Goal: Use online tool/utility: Utilize a website feature to perform a specific function

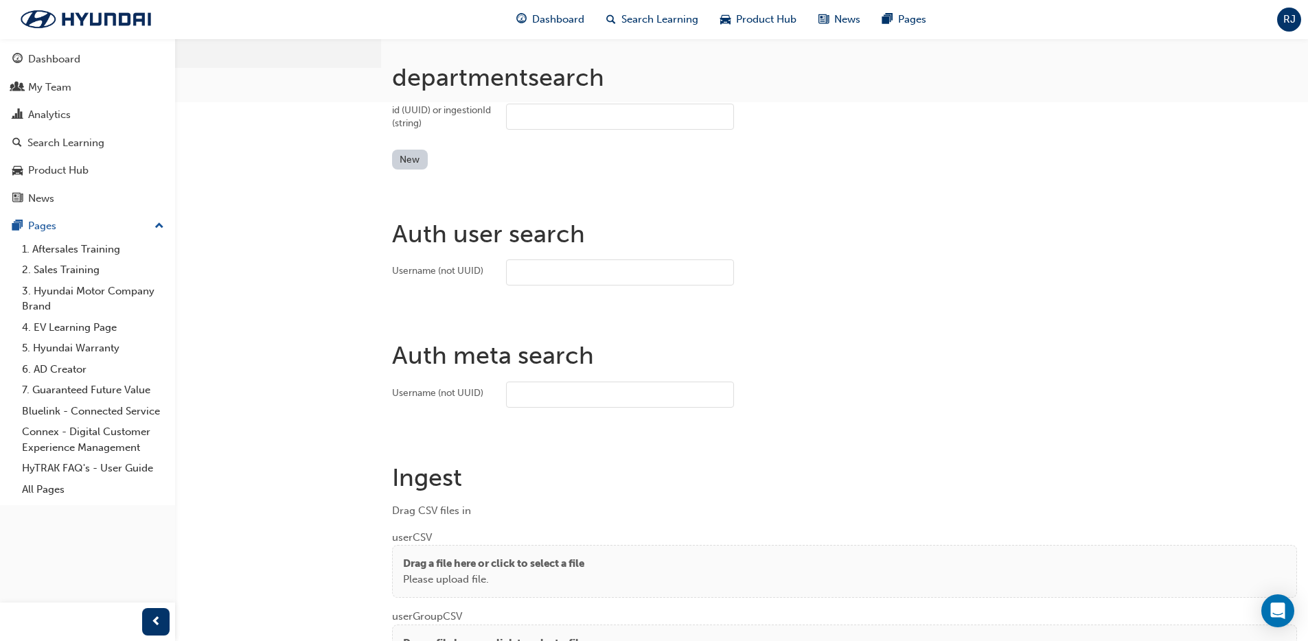
scroll to position [618, 0]
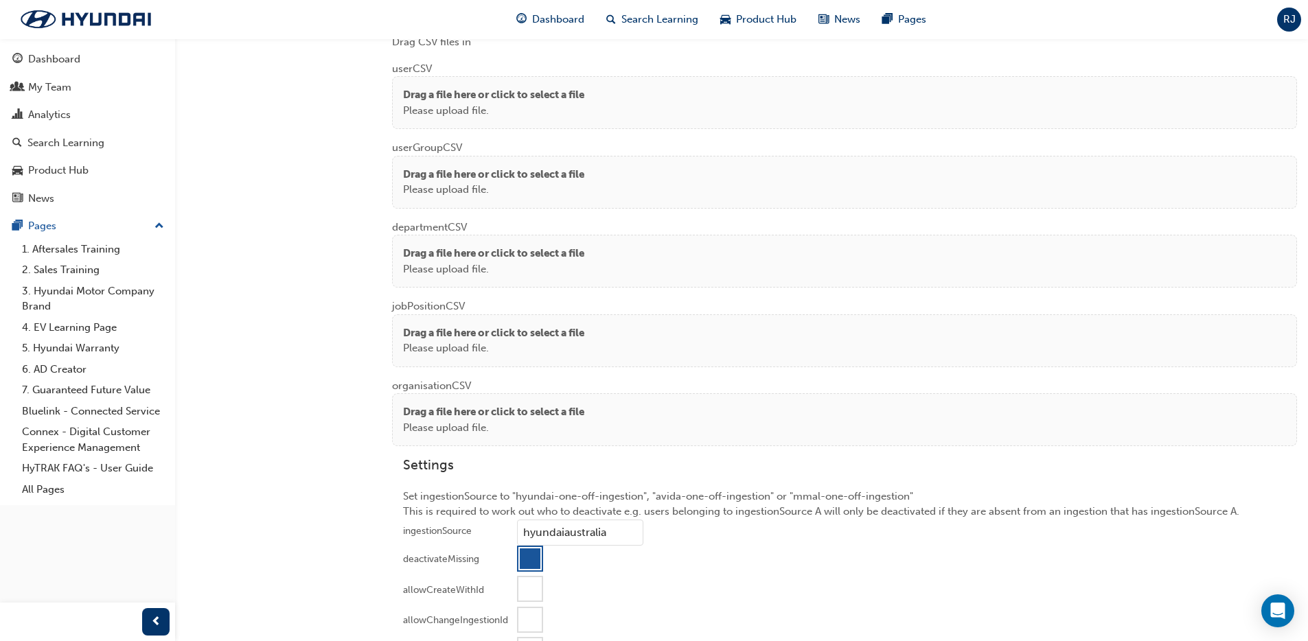
click at [604, 110] on div "Drag a file here or click to select a file Please upload file." at bounding box center [844, 102] width 883 height 31
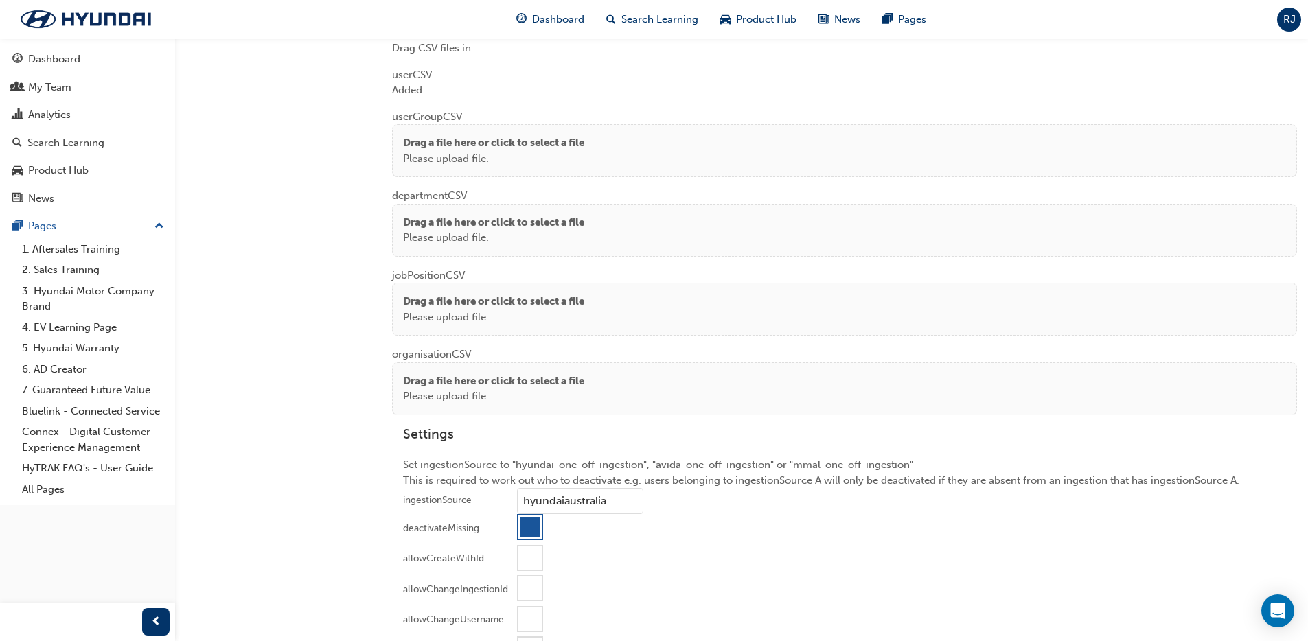
scroll to position [1078, 0]
click at [450, 151] on p "Please upload file." at bounding box center [493, 156] width 181 height 16
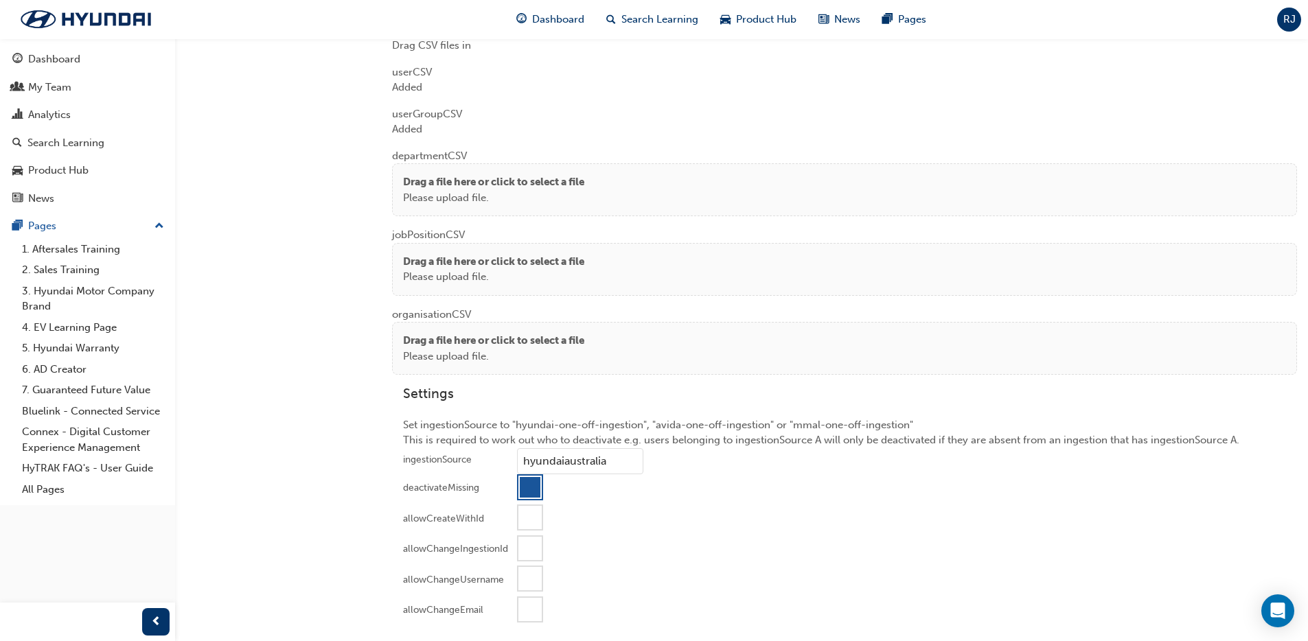
click at [471, 191] on p "Please upload file." at bounding box center [493, 198] width 181 height 16
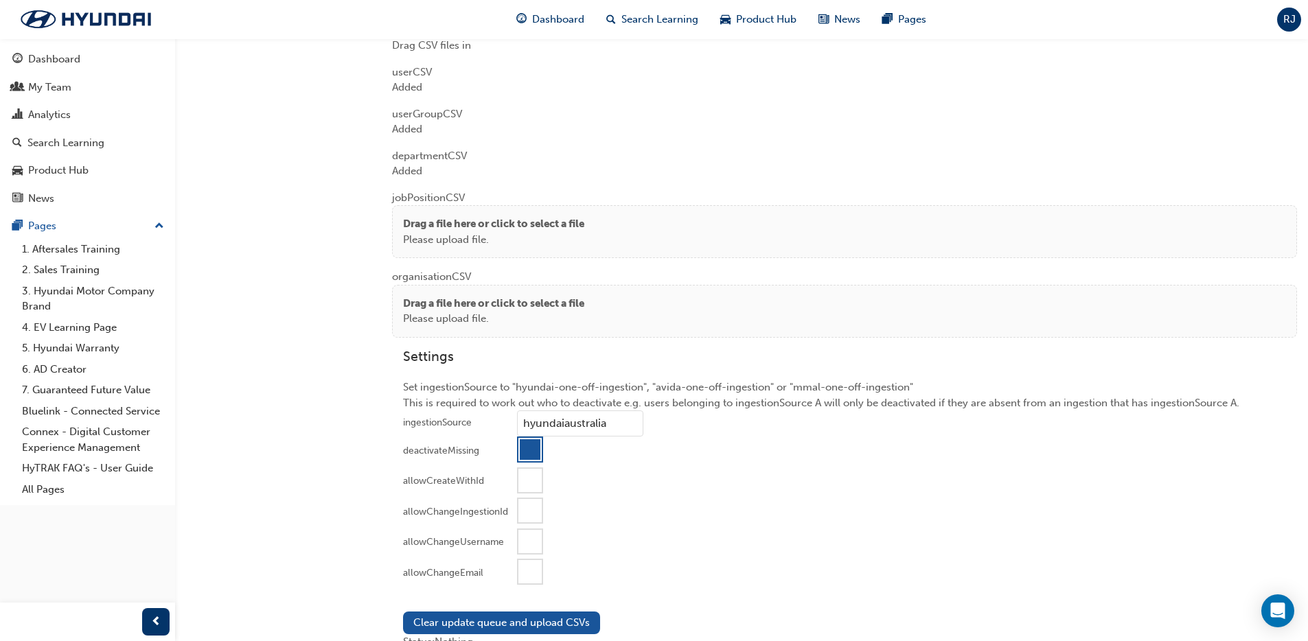
click at [413, 216] on p "Drag a file here or click to select a file" at bounding box center [493, 224] width 181 height 16
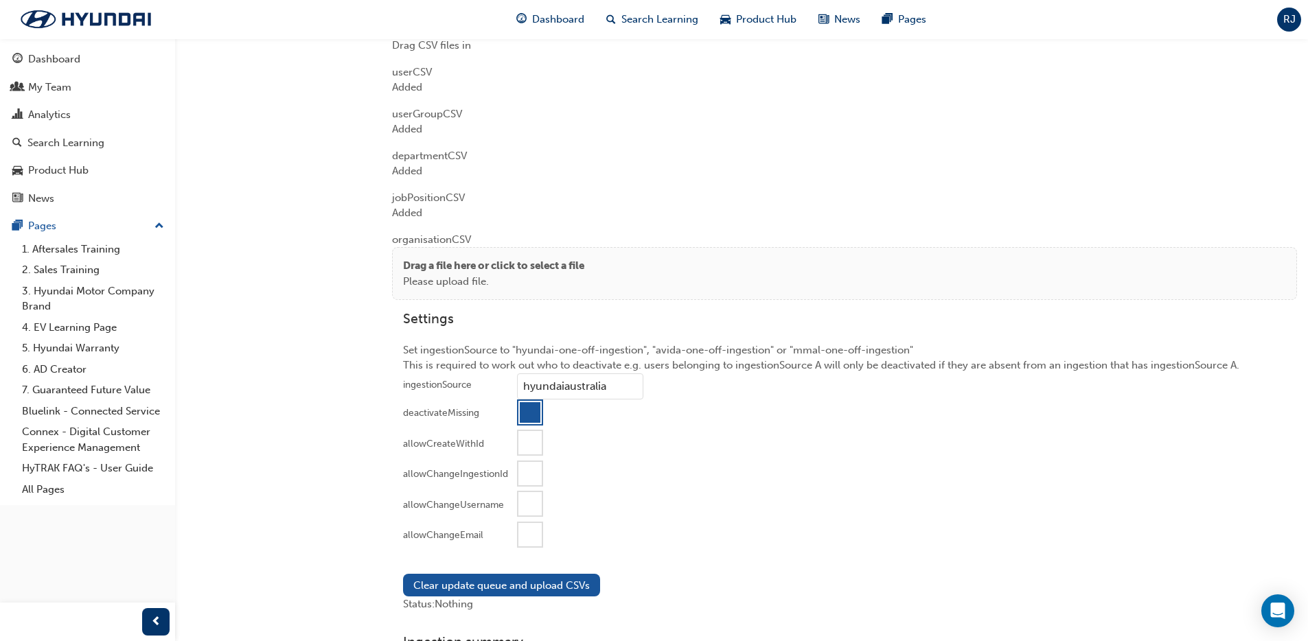
click at [438, 267] on p "Drag a file here or click to select a file" at bounding box center [493, 266] width 181 height 16
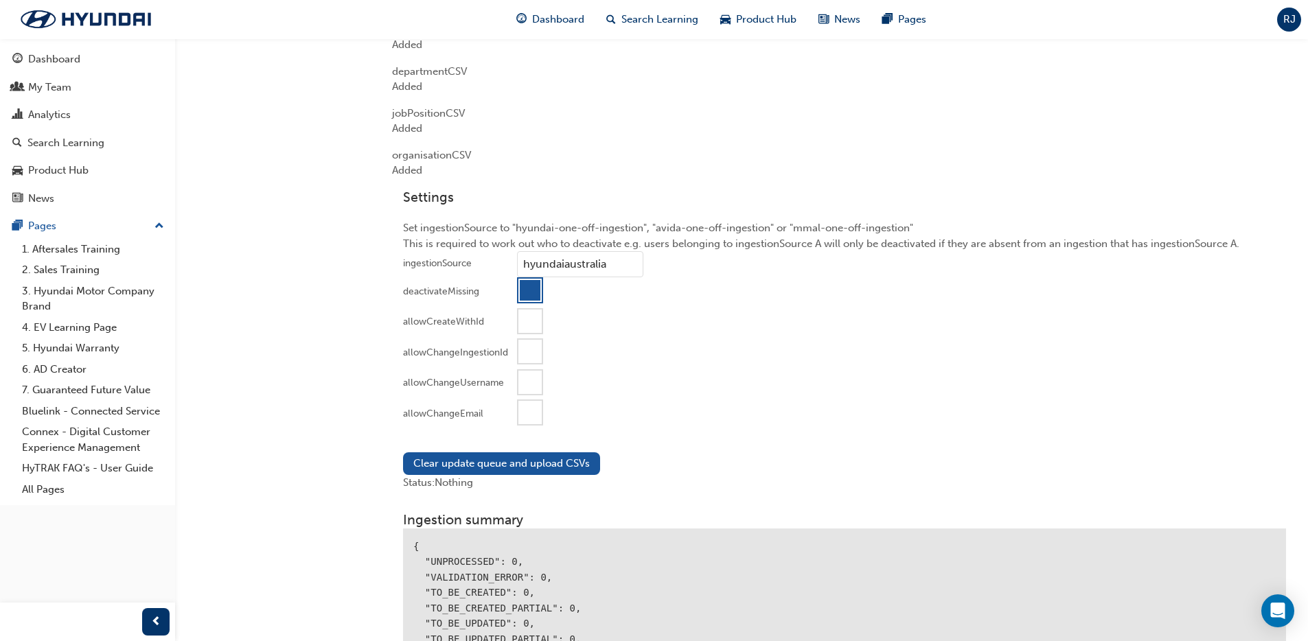
scroll to position [1167, 0]
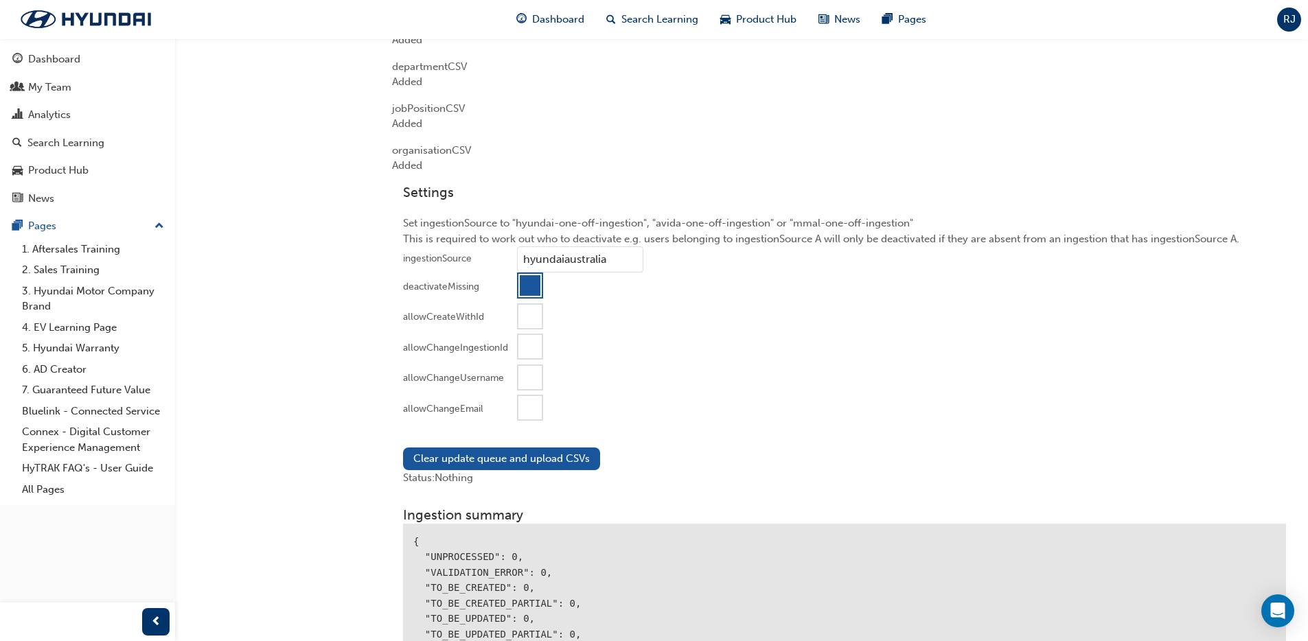
click at [530, 407] on div at bounding box center [530, 407] width 23 height 23
click at [490, 452] on button "Clear update queue and upload CSVs" at bounding box center [501, 459] width 197 height 23
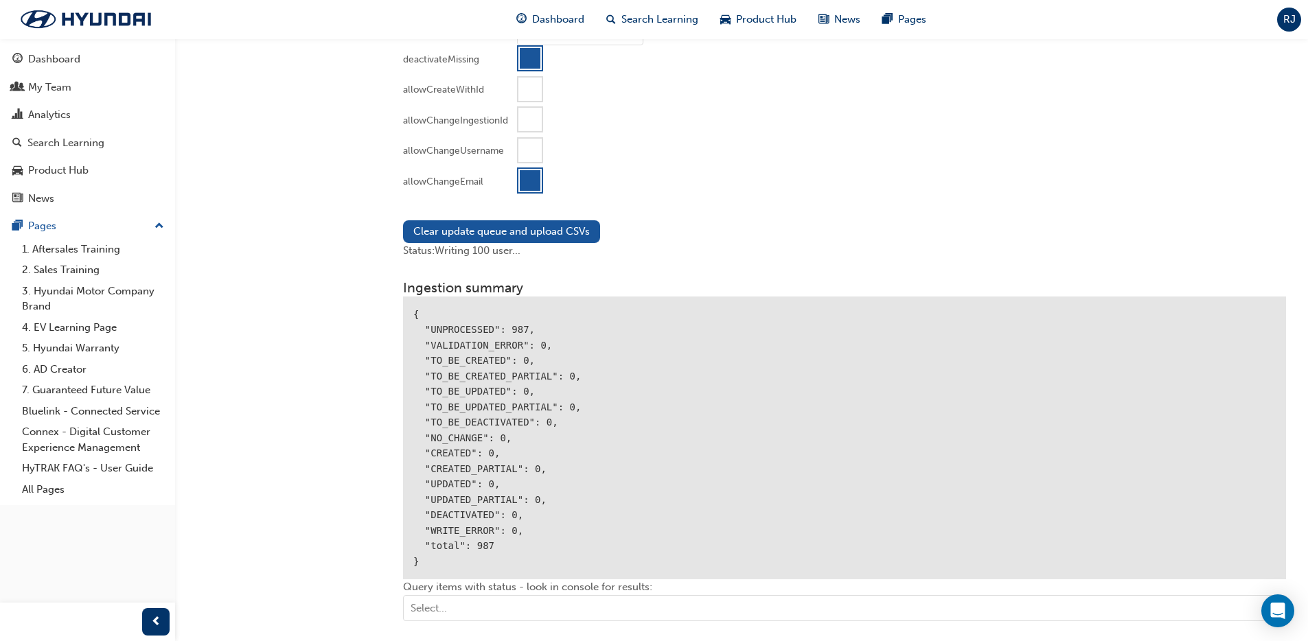
scroll to position [1484, 0]
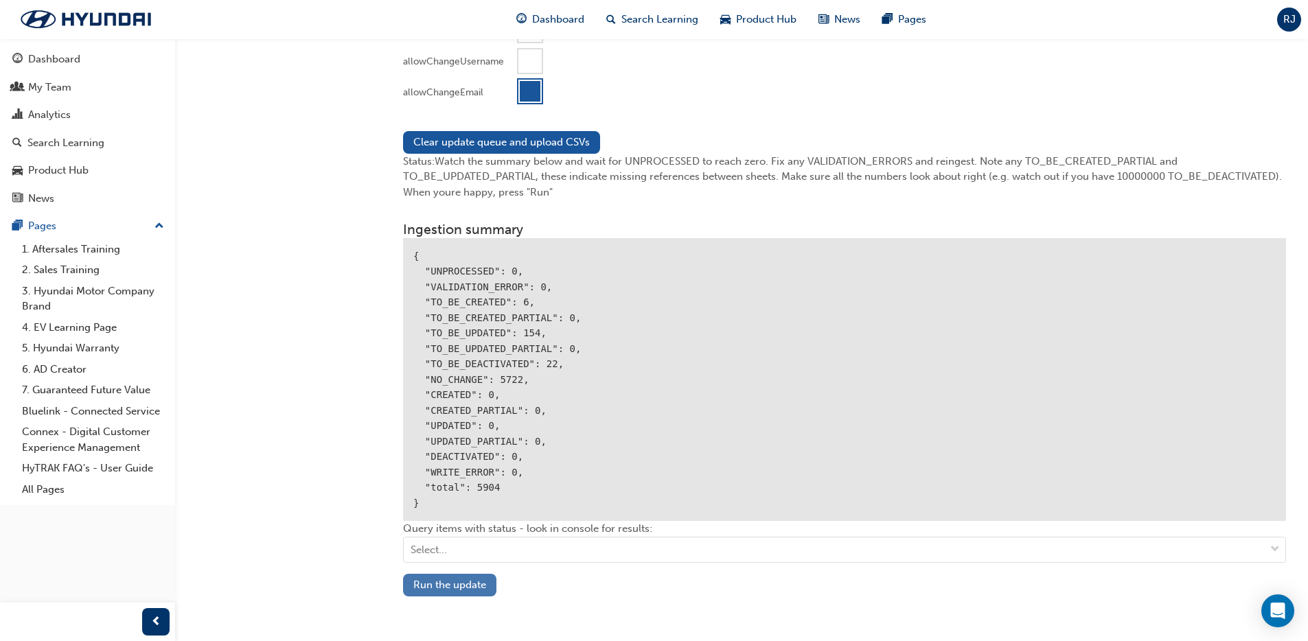
click at [458, 594] on button "Run the update" at bounding box center [449, 585] width 93 height 23
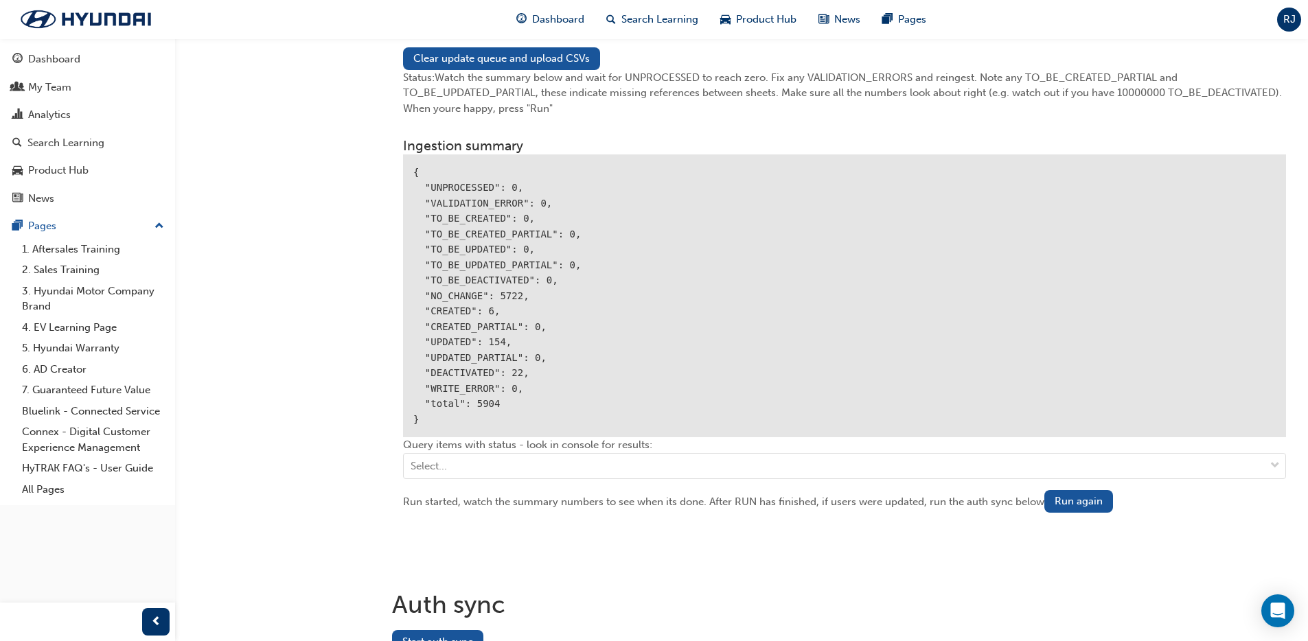
scroll to position [1634, 0]
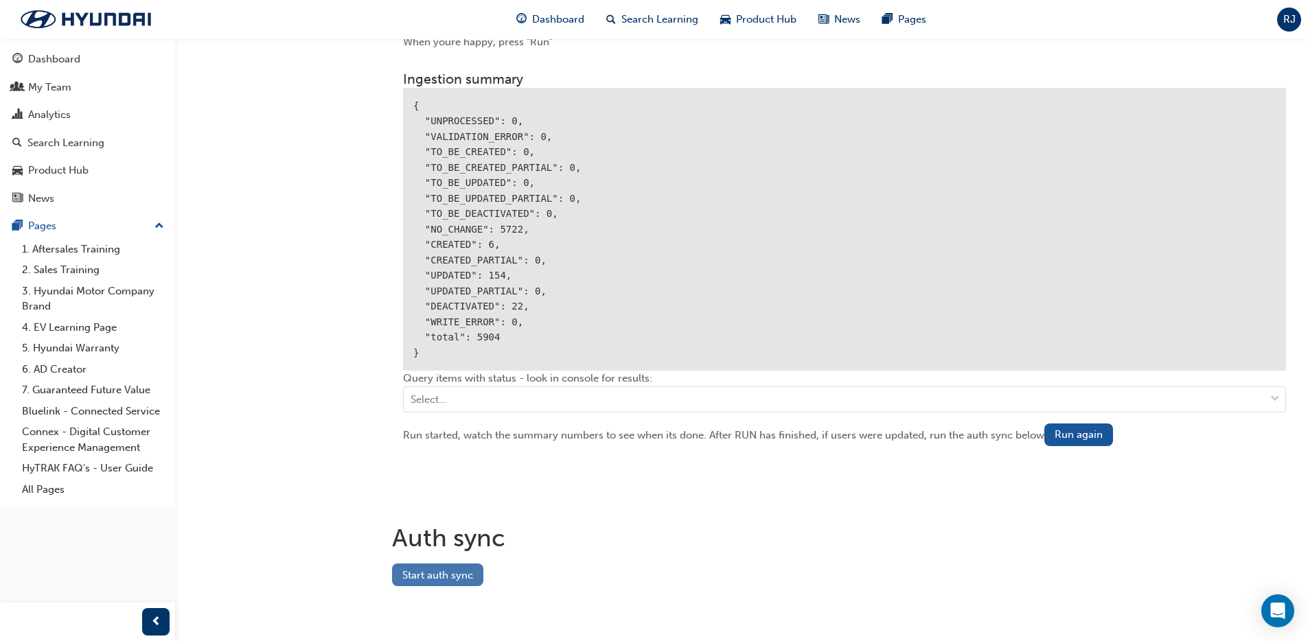
click at [464, 583] on button "Start auth sync" at bounding box center [437, 575] width 91 height 23
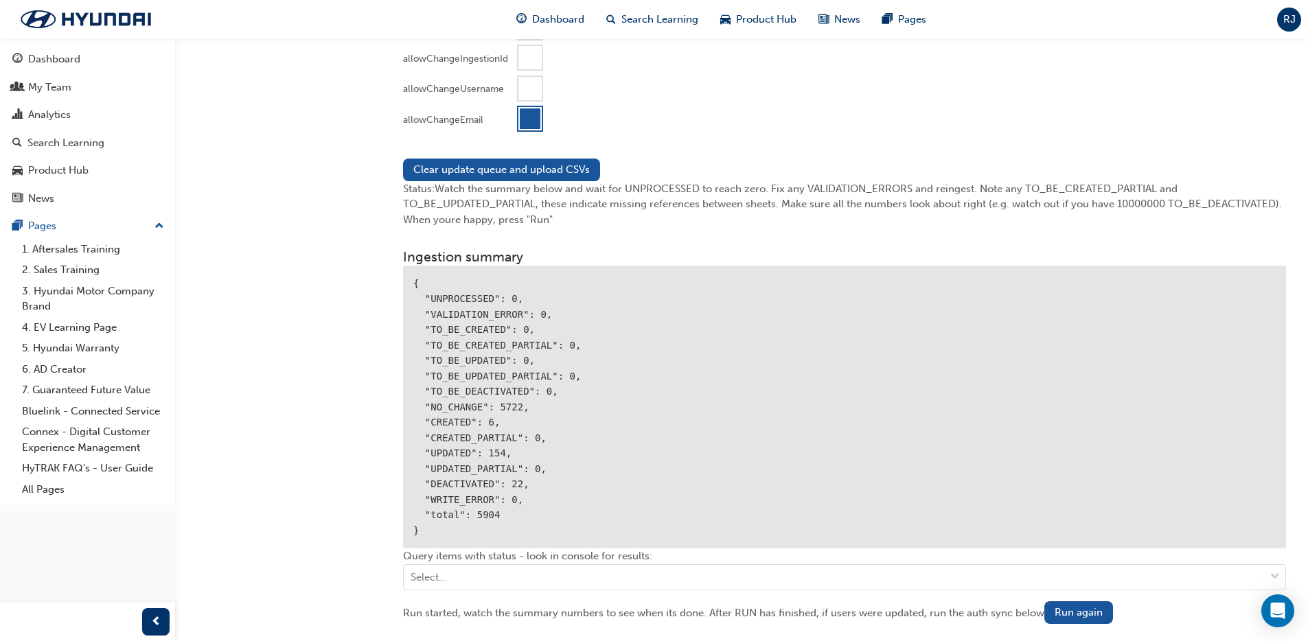
scroll to position [1650, 0]
